Goal: Task Accomplishment & Management: Use online tool/utility

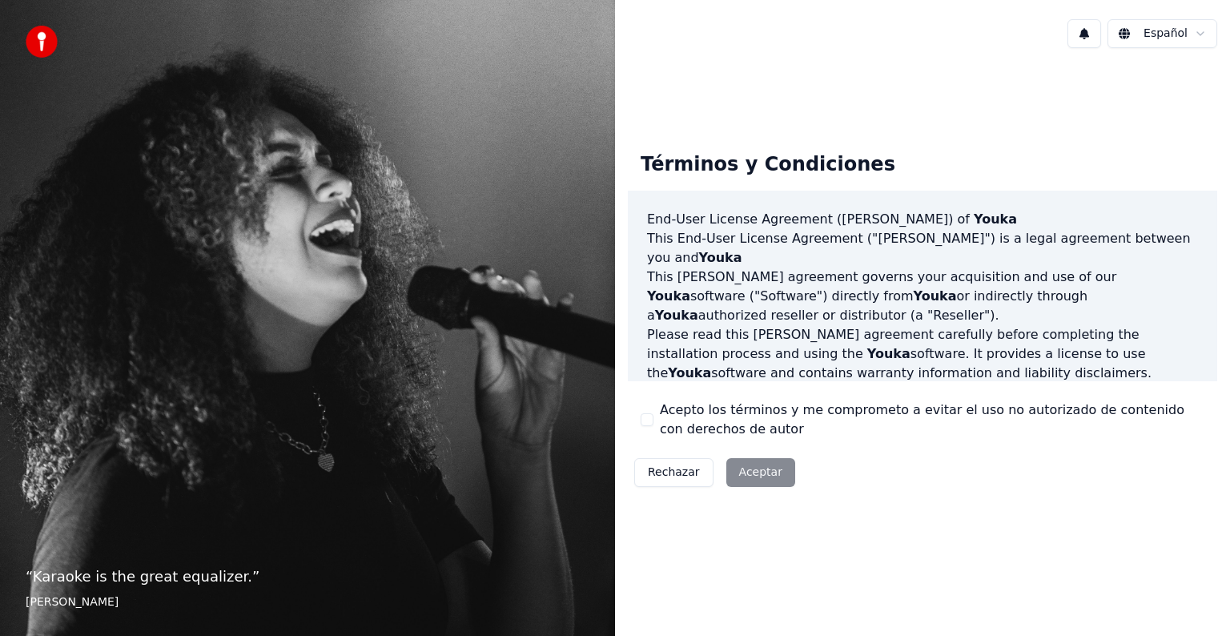
click at [762, 477] on div "Rechazar Aceptar" at bounding box center [715, 473] width 174 height 42
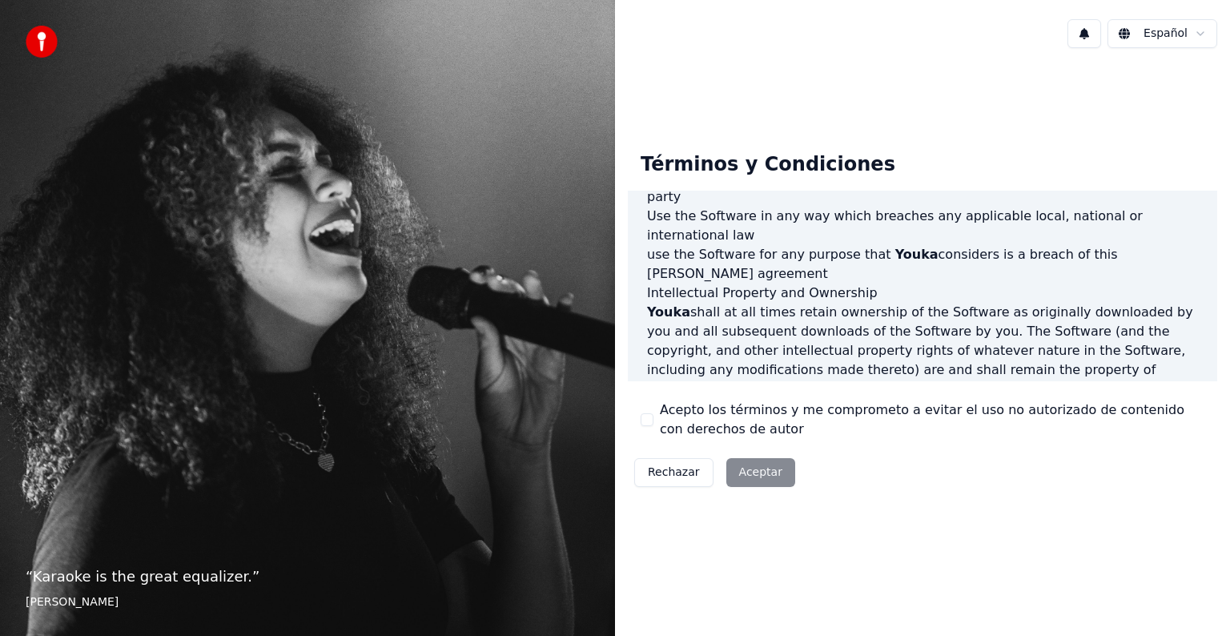
scroll to position [866, 0]
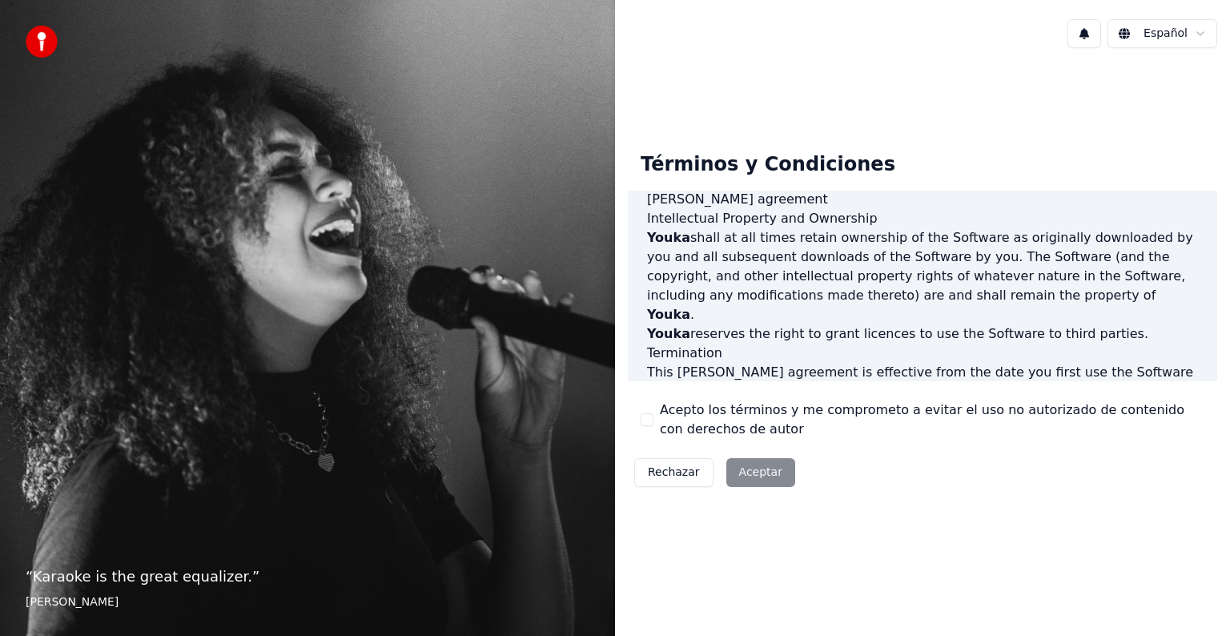
click at [746, 473] on div "Rechazar Aceptar" at bounding box center [715, 473] width 174 height 42
click at [764, 474] on div "Rechazar Aceptar" at bounding box center [715, 473] width 174 height 42
click at [766, 473] on div "Rechazar Aceptar" at bounding box center [715, 473] width 174 height 42
click at [740, 473] on div "Rechazar Aceptar" at bounding box center [715, 473] width 174 height 42
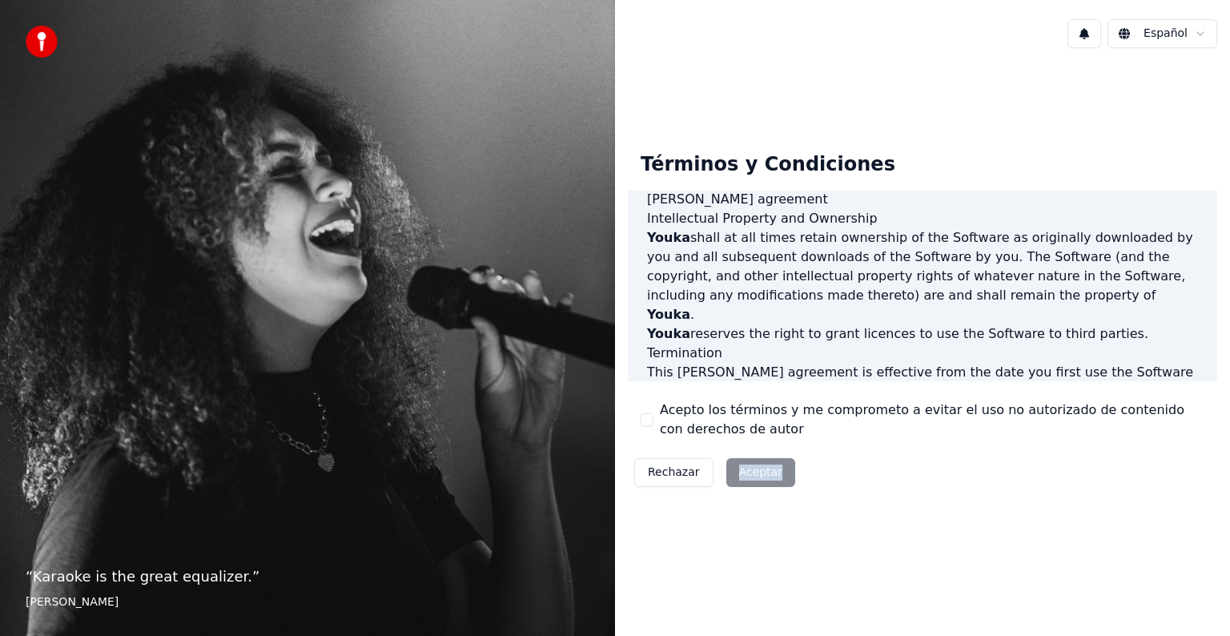
click at [770, 479] on div "Rechazar Aceptar" at bounding box center [715, 473] width 174 height 42
click at [683, 473] on button "Rechazar" at bounding box center [673, 472] width 79 height 29
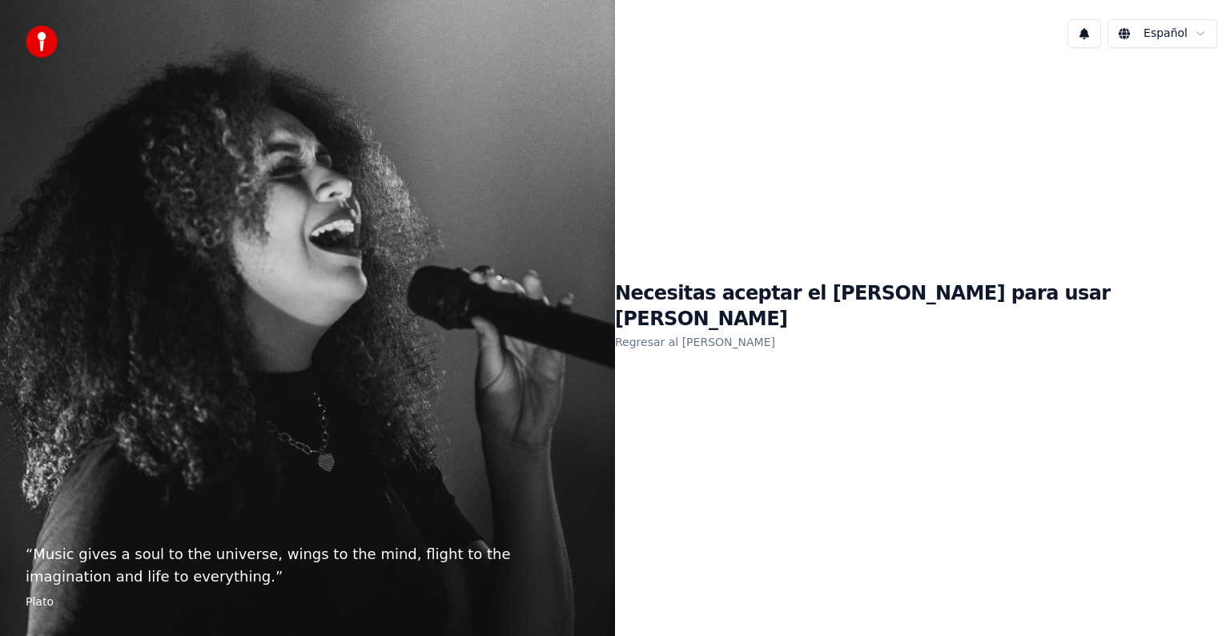
click at [1078, 308] on h1 "Necesitas aceptar el [PERSON_NAME] para usar [PERSON_NAME]" at bounding box center [922, 306] width 615 height 51
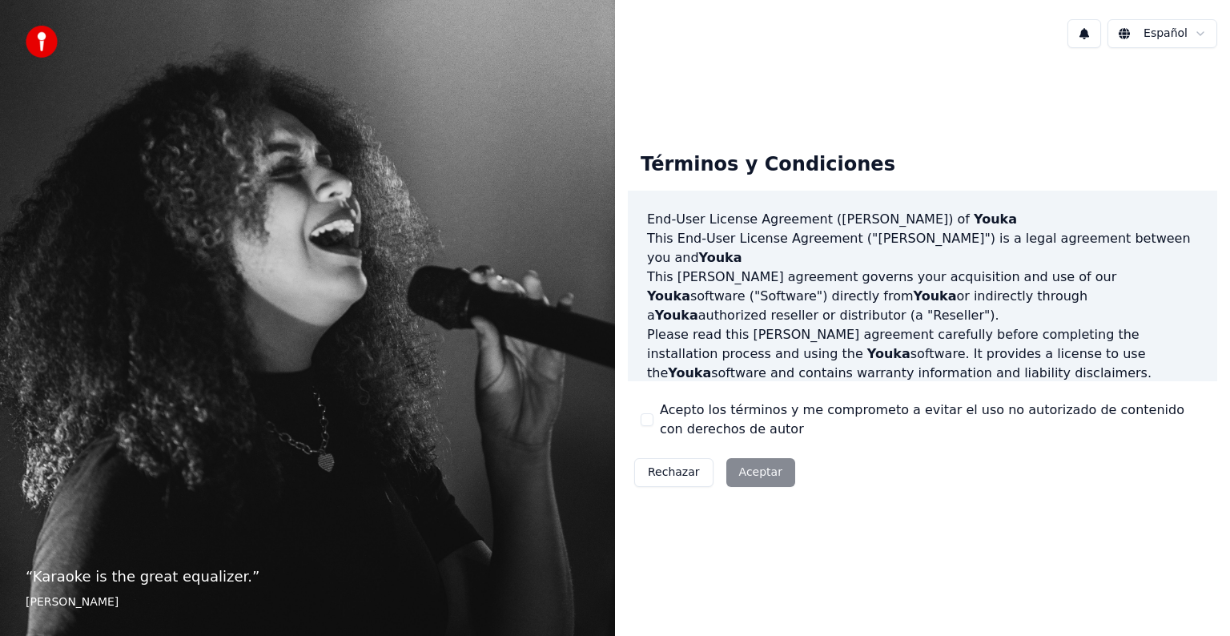
click at [763, 465] on div "Rechazar Aceptar" at bounding box center [715, 473] width 174 height 42
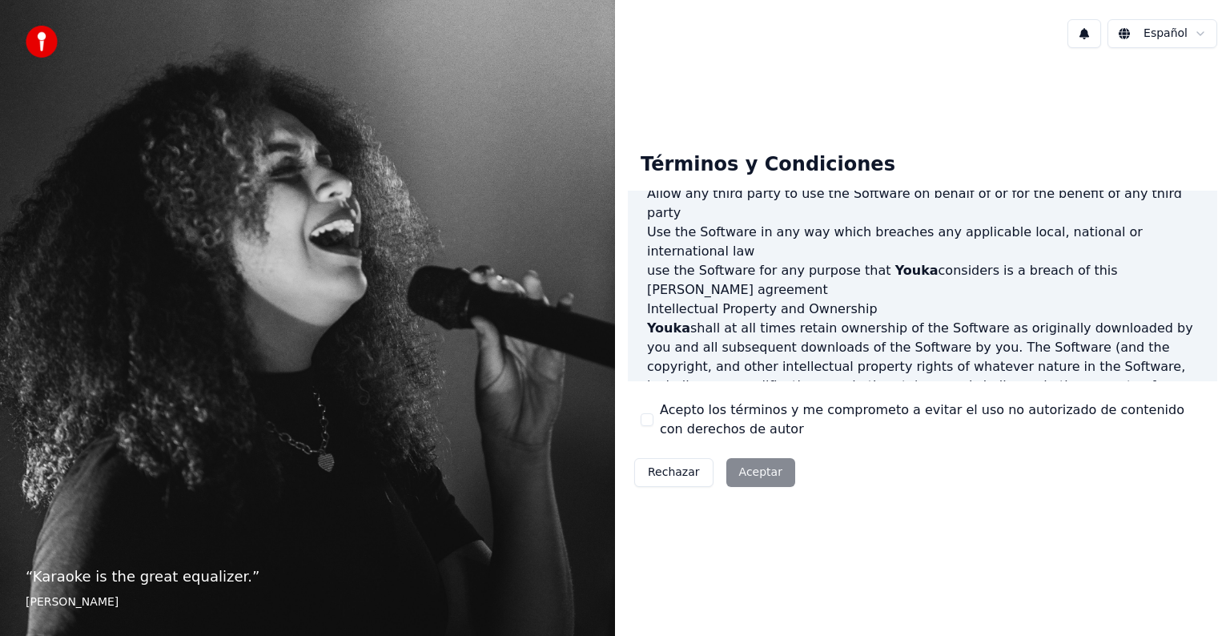
scroll to position [866, 0]
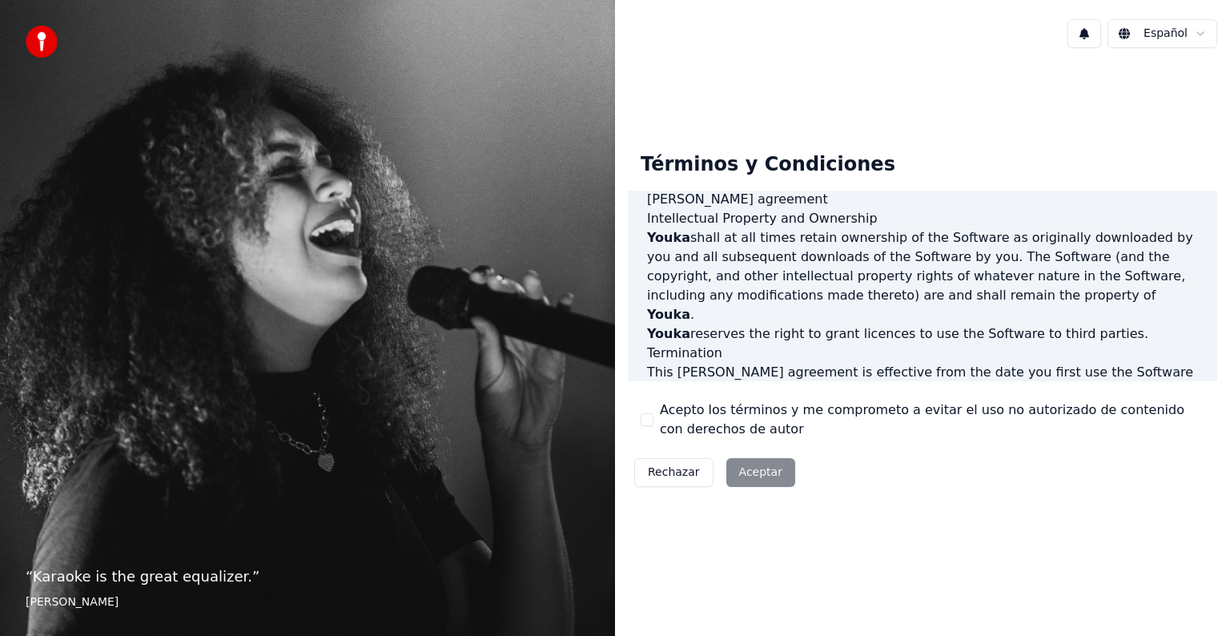
click at [727, 477] on div "Rechazar Aceptar" at bounding box center [715, 473] width 174 height 42
click at [778, 481] on div "Rechazar Aceptar" at bounding box center [715, 473] width 174 height 42
click at [772, 479] on div "Rechazar Aceptar" at bounding box center [715, 473] width 174 height 42
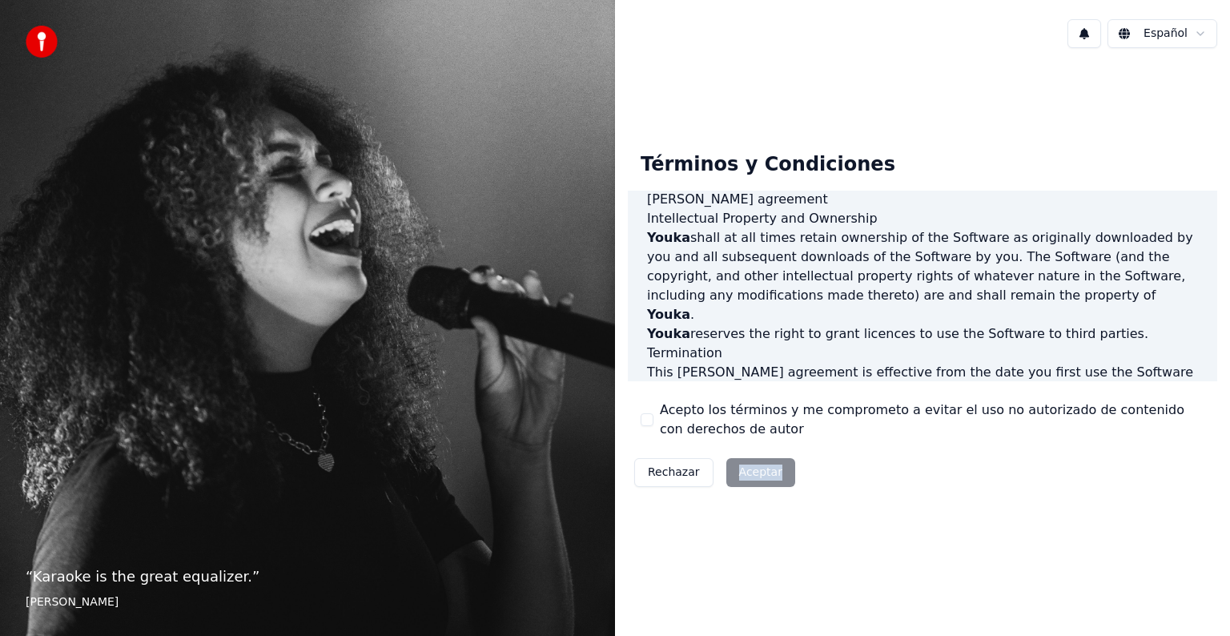
click at [772, 479] on div "Rechazar Aceptar" at bounding box center [715, 473] width 174 height 42
click at [782, 474] on div "Rechazar Aceptar" at bounding box center [715, 473] width 174 height 42
click at [918, 440] on div "Términos y Condiciones End-User License Agreement (EULA) of Youka This End-User…" at bounding box center [922, 316] width 589 height 354
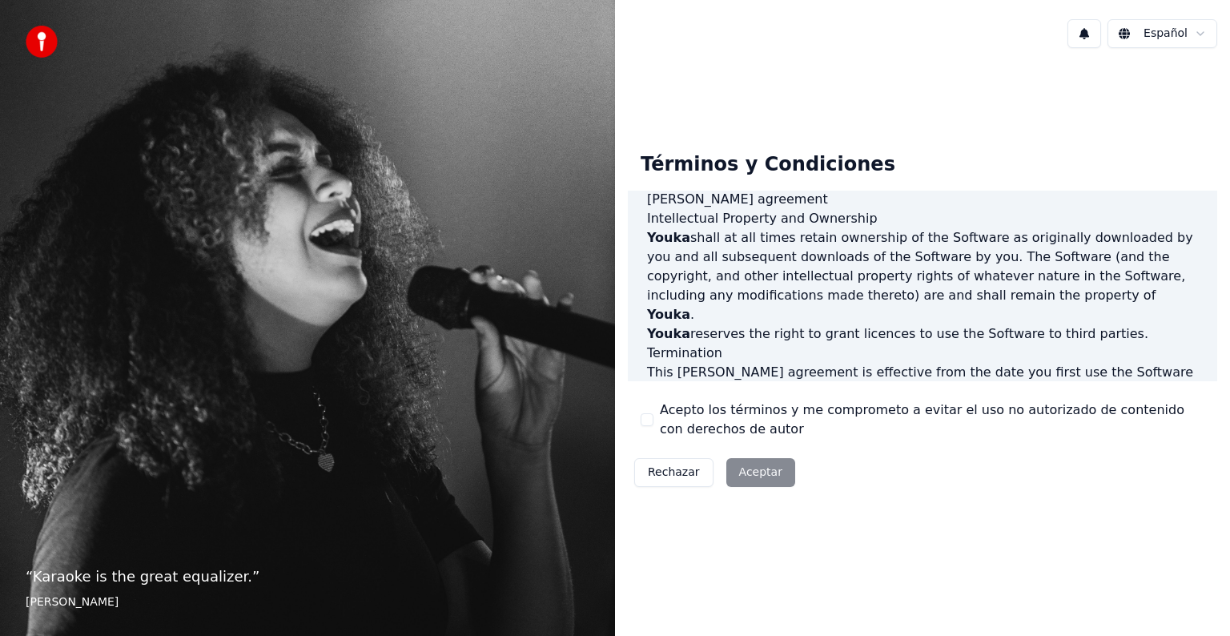
click at [762, 478] on div "Rechazar Aceptar" at bounding box center [715, 473] width 174 height 42
drag, startPoint x: 774, startPoint y: 473, endPoint x: 798, endPoint y: 467, distance: 24.1
click at [775, 473] on div "Rechazar Aceptar" at bounding box center [715, 473] width 174 height 42
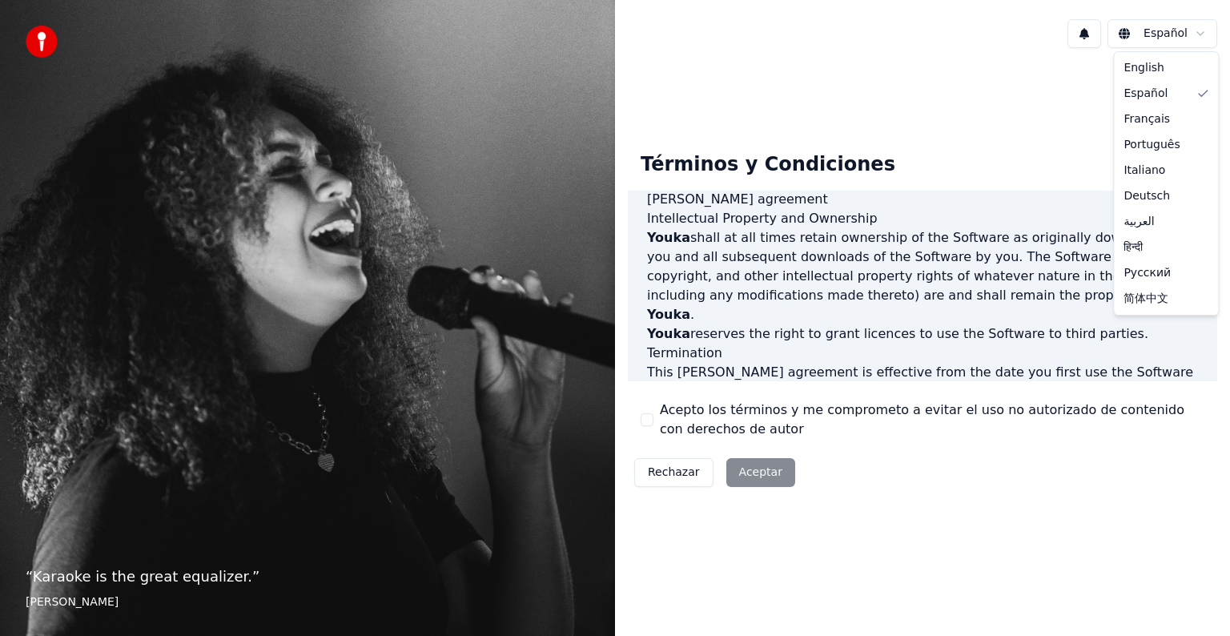
click at [1197, 38] on html "“ Karaoke is the great equalizer. ” Aisha Tyler Español Términos y Condiciones …" at bounding box center [615, 318] width 1230 height 636
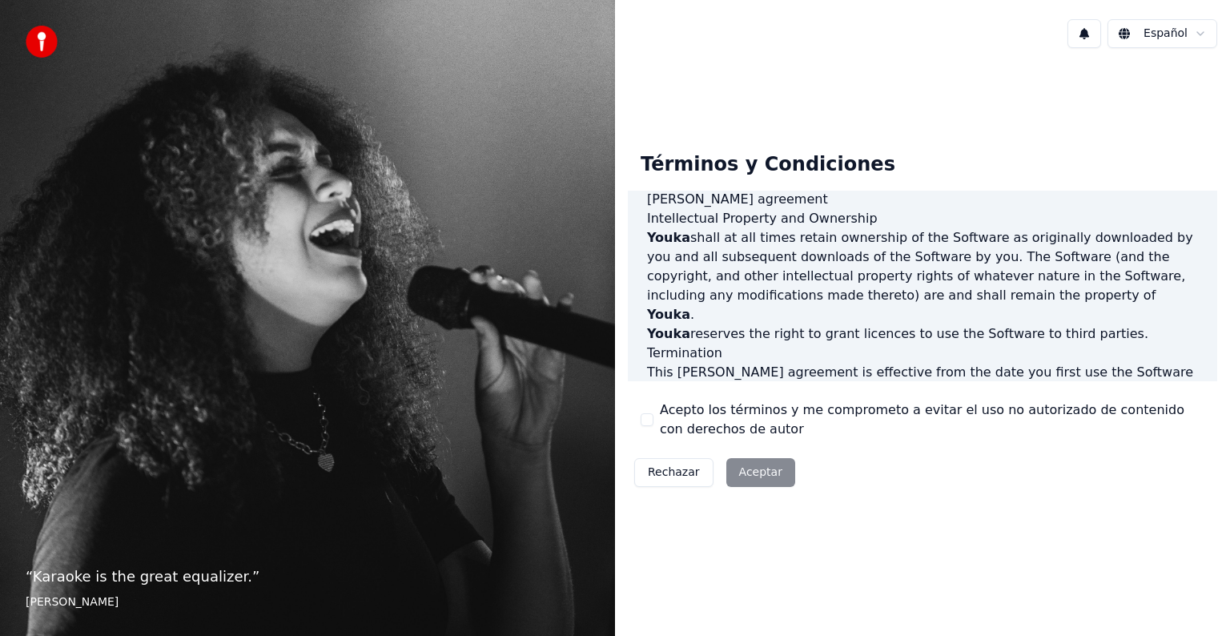
click at [1201, 39] on html "“ Karaoke is the great equalizer. ” Aisha Tyler Español Términos y Condiciones …" at bounding box center [615, 318] width 1230 height 636
click at [763, 187] on div "Términos y Condiciones" at bounding box center [768, 164] width 280 height 51
drag, startPoint x: 10, startPoint y: 620, endPoint x: 19, endPoint y: 618, distance: 9.7
click at [14, 618] on div "“ Karaoke is the great equalizer. ” Aisha Tyler" at bounding box center [307, 318] width 615 height 636
